Goal: Use online tool/utility: Utilize a website feature to perform a specific function

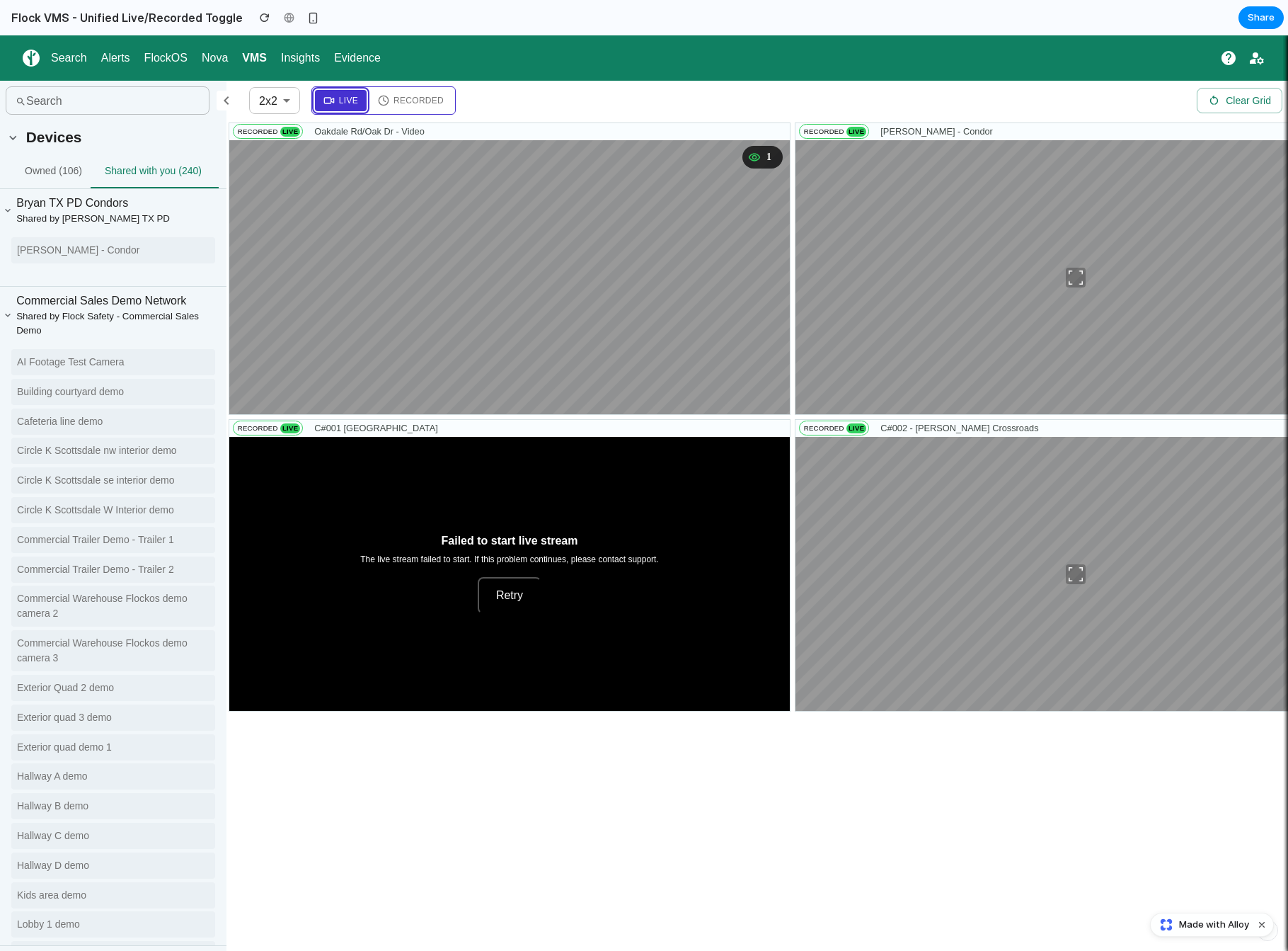
click at [353, 107] on button "Live" at bounding box center [340, 100] width 52 height 21
click at [401, 99] on span "Recorded" at bounding box center [418, 100] width 51 height 13
click at [355, 95] on span "Live" at bounding box center [348, 100] width 19 height 13
click at [402, 92] on button "Recorded" at bounding box center [410, 100] width 82 height 21
click at [337, 107] on button "Live" at bounding box center [340, 100] width 52 height 21
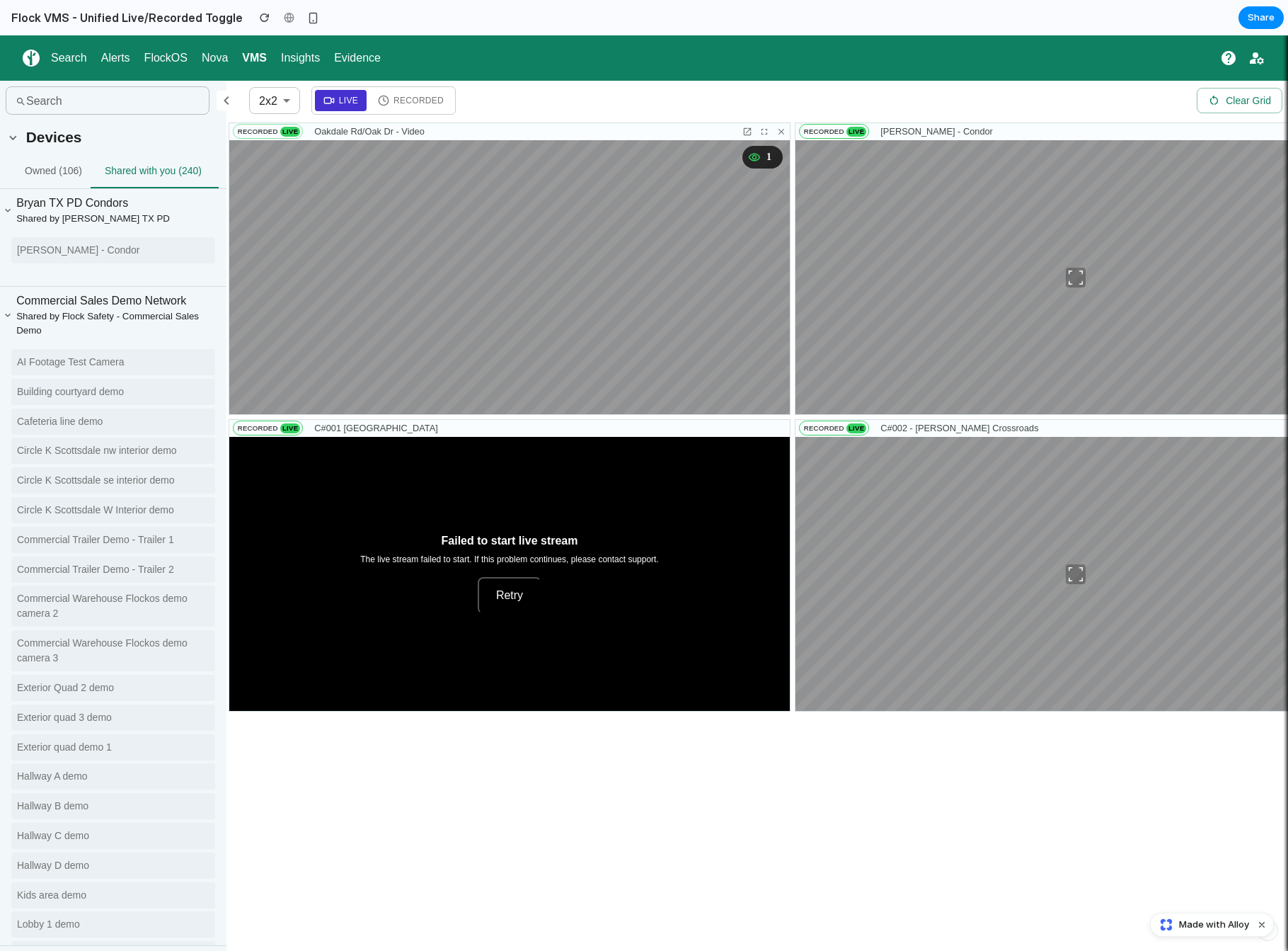
click at [289, 133] on span "Live" at bounding box center [290, 132] width 21 height 10
click at [289, 133] on span "Live" at bounding box center [290, 132] width 20 height 10
click at [838, 131] on span "Recorded" at bounding box center [824, 132] width 45 height 10
